Goal: Task Accomplishment & Management: Use online tool/utility

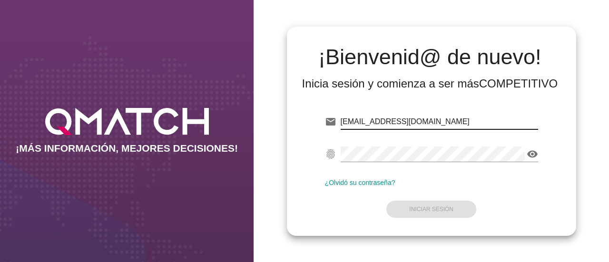
type input "[EMAIL_ADDRESS][DOMAIN_NAME]"
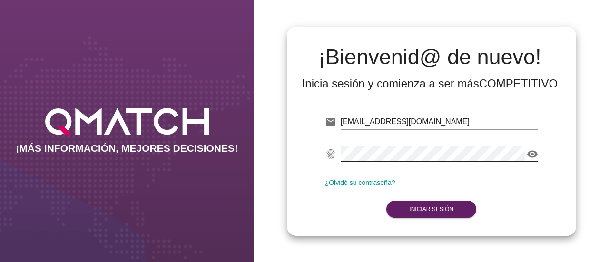
click at [528, 149] on icon "visibility" at bounding box center [531, 153] width 11 height 11
click at [425, 210] on strong "Iniciar Sesión" at bounding box center [431, 209] width 44 height 7
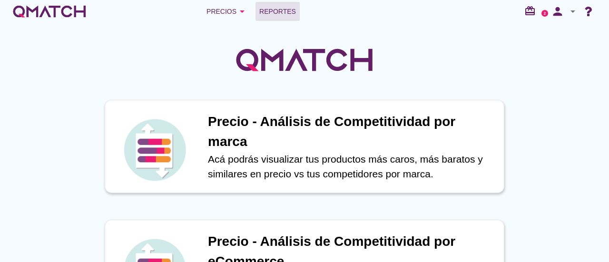
click at [272, 10] on span "Reportes" at bounding box center [277, 11] width 37 height 11
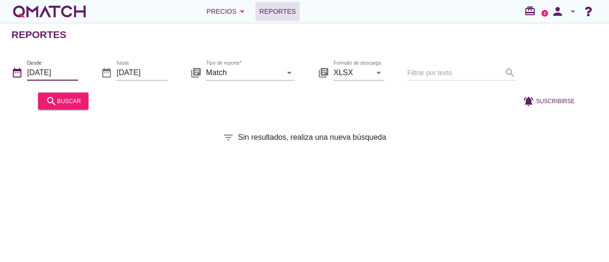
click at [55, 70] on input "[DATE]" at bounding box center [52, 72] width 51 height 15
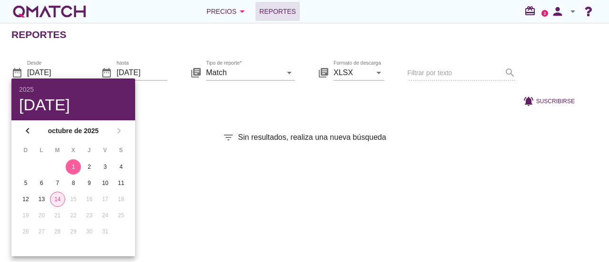
click at [55, 199] on div "14" at bounding box center [57, 199] width 14 height 9
type input "[DATE]"
click at [50, 192] on button "14" at bounding box center [57, 199] width 15 height 15
click at [237, 166] on div "Reportes date_range Desde [DATE] date_range hasta [DATE] library_books Tipo de …" at bounding box center [304, 142] width 609 height 239
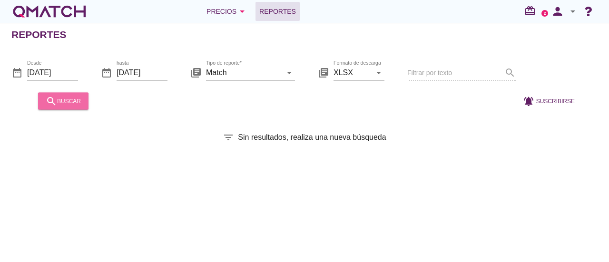
click at [47, 98] on icon "search" at bounding box center [51, 100] width 11 height 11
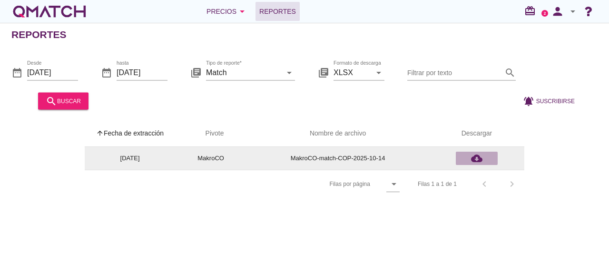
click at [479, 158] on icon "cloud_download" at bounding box center [476, 158] width 11 height 11
